Goal: Transaction & Acquisition: Purchase product/service

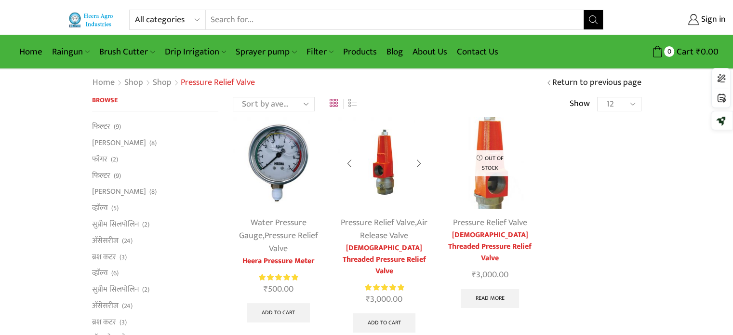
click at [393, 224] on link "Pressure Relief Valve" at bounding box center [378, 222] width 74 height 14
click at [382, 223] on link "Pressure Relief Valve" at bounding box center [378, 222] width 74 height 14
click at [417, 163] on div at bounding box center [419, 164] width 22 height 26
click at [419, 165] on div at bounding box center [419, 164] width 22 height 26
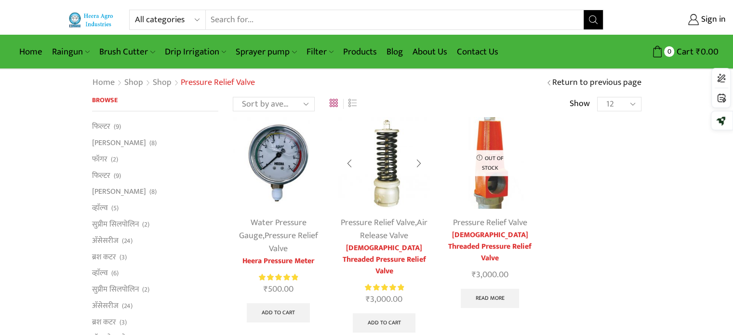
click at [419, 164] on div at bounding box center [419, 164] width 22 height 26
